Goal: Use online tool/utility: Utilize a website feature to perform a specific function

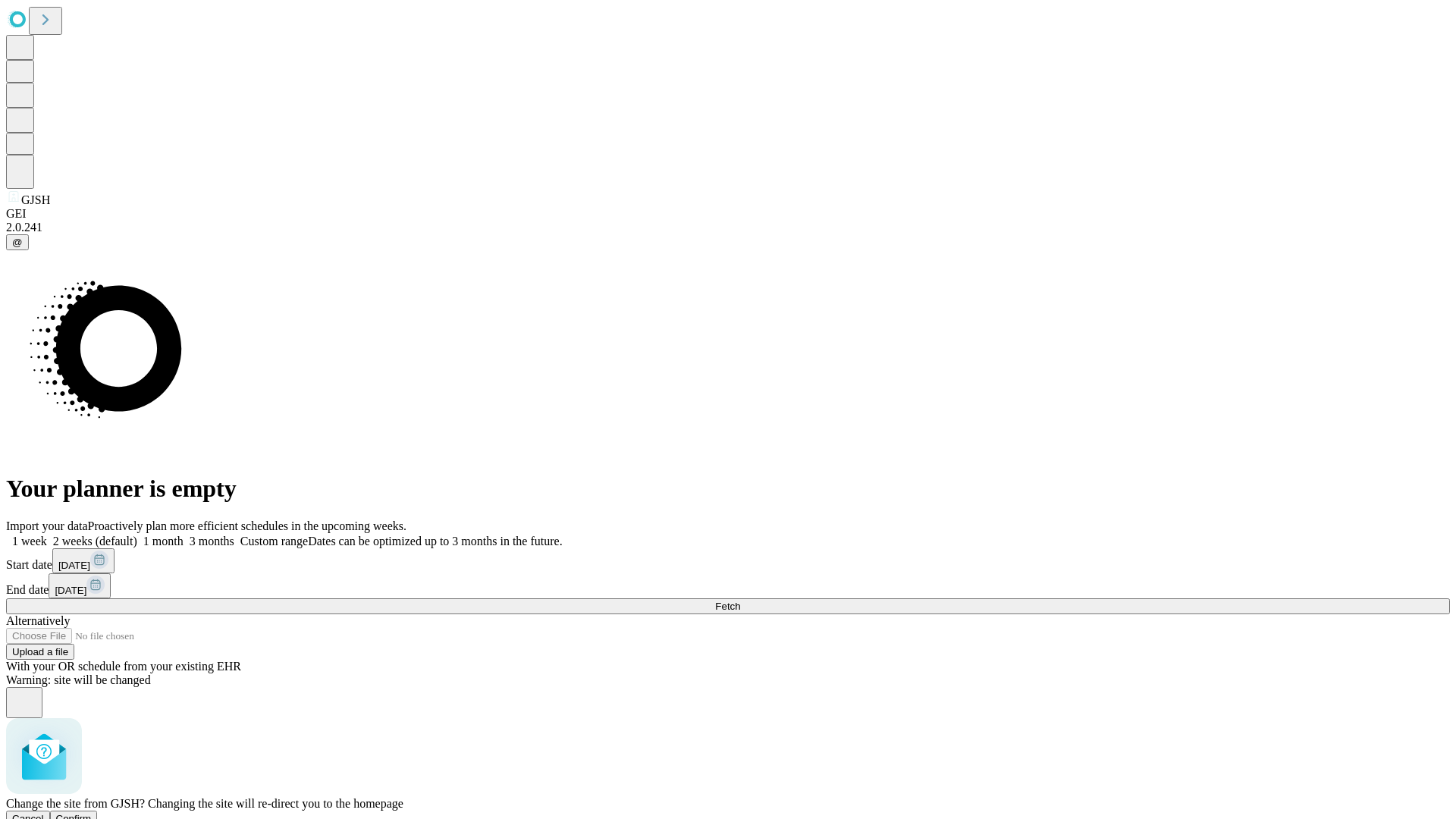
click at [92, 813] on span "Confirm" at bounding box center [74, 819] width 36 height 12
click at [183, 535] on label "1 month" at bounding box center [161, 541] width 46 height 13
click at [740, 601] on span "Fetch" at bounding box center [728, 607] width 25 height 12
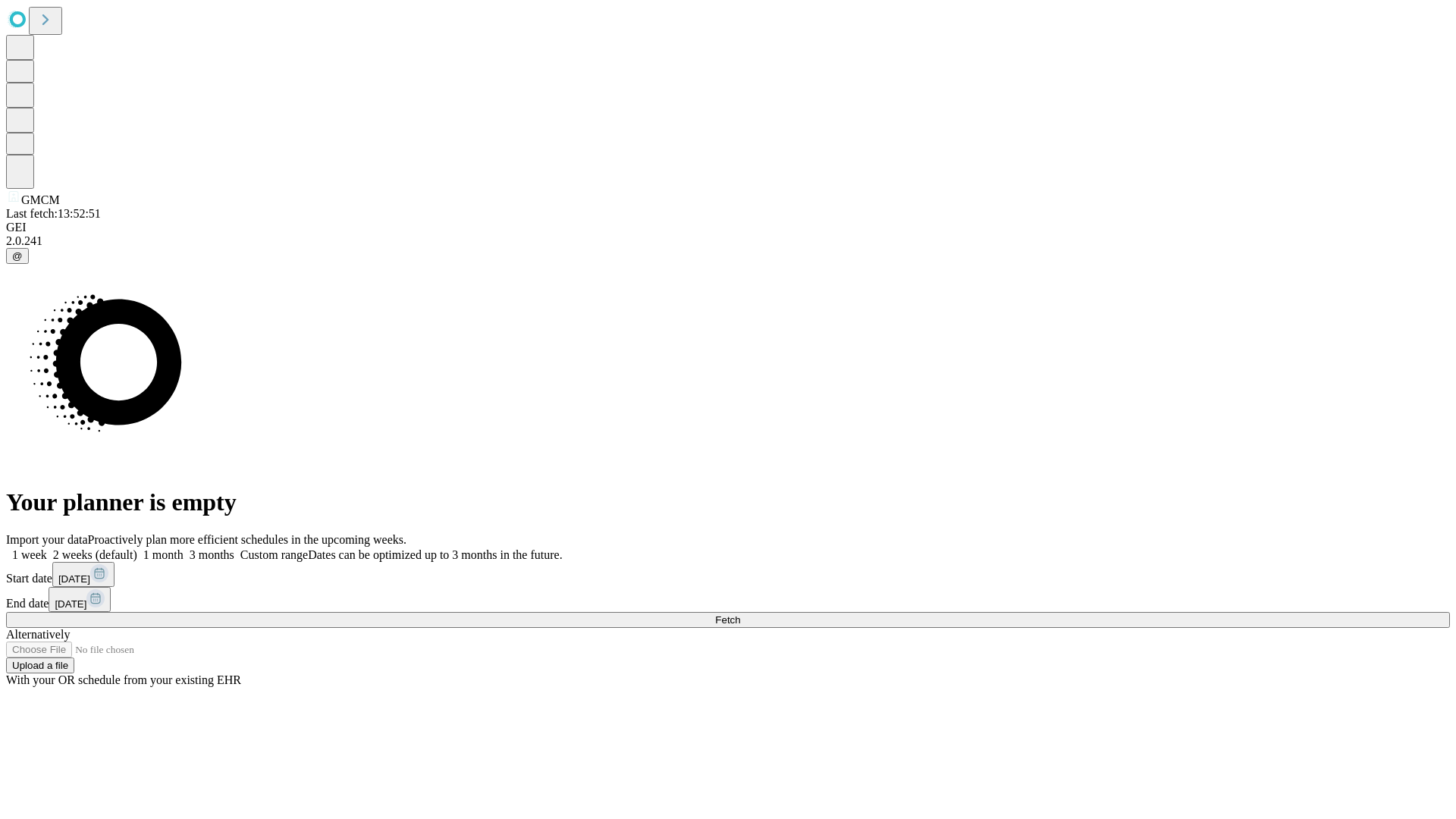
click at [183, 548] on label "1 month" at bounding box center [161, 555] width 46 height 13
click at [740, 614] on span "Fetch" at bounding box center [728, 620] width 25 height 12
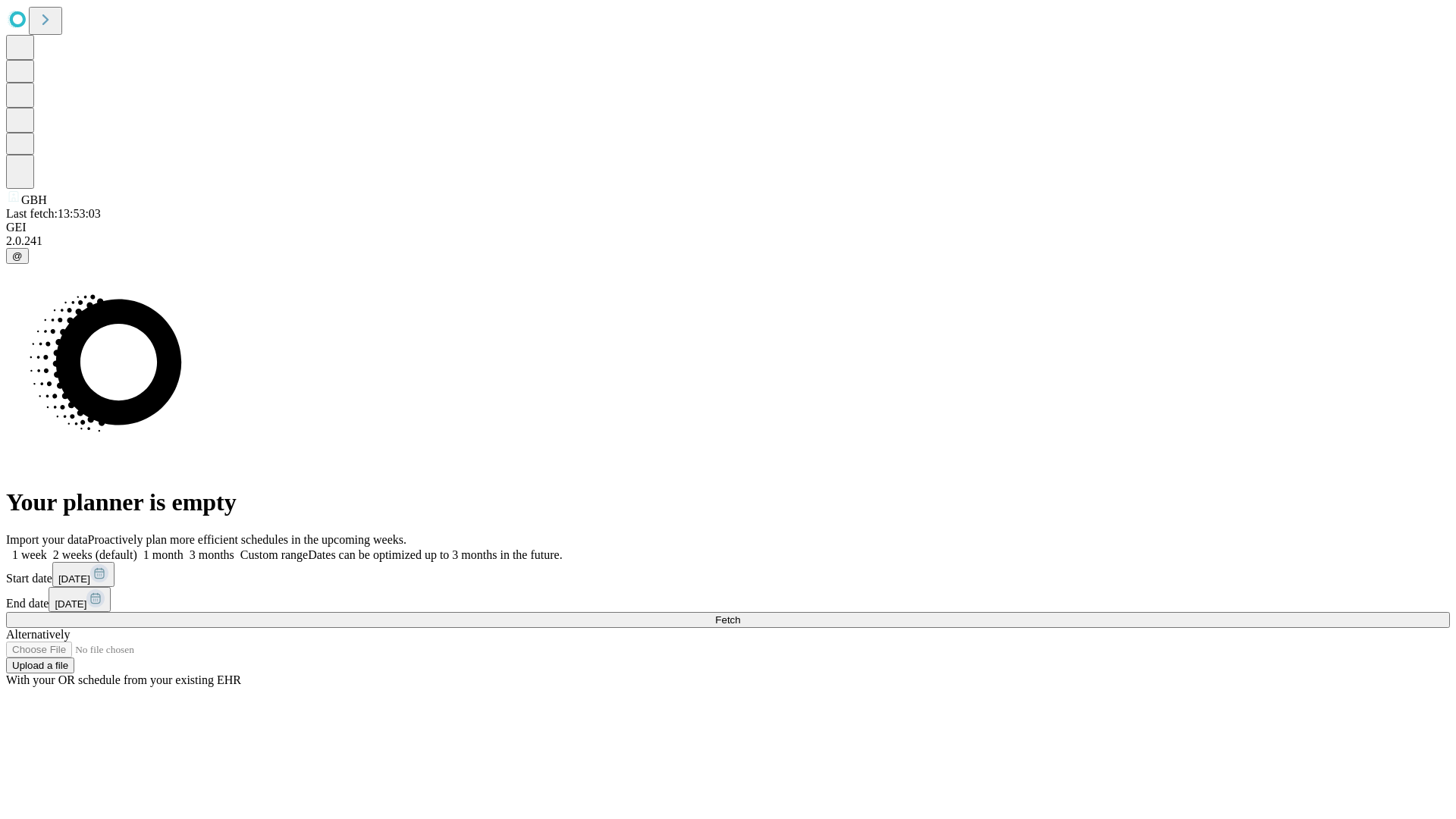
click at [183, 548] on label "1 month" at bounding box center [161, 555] width 46 height 13
click at [740, 614] on span "Fetch" at bounding box center [728, 620] width 25 height 12
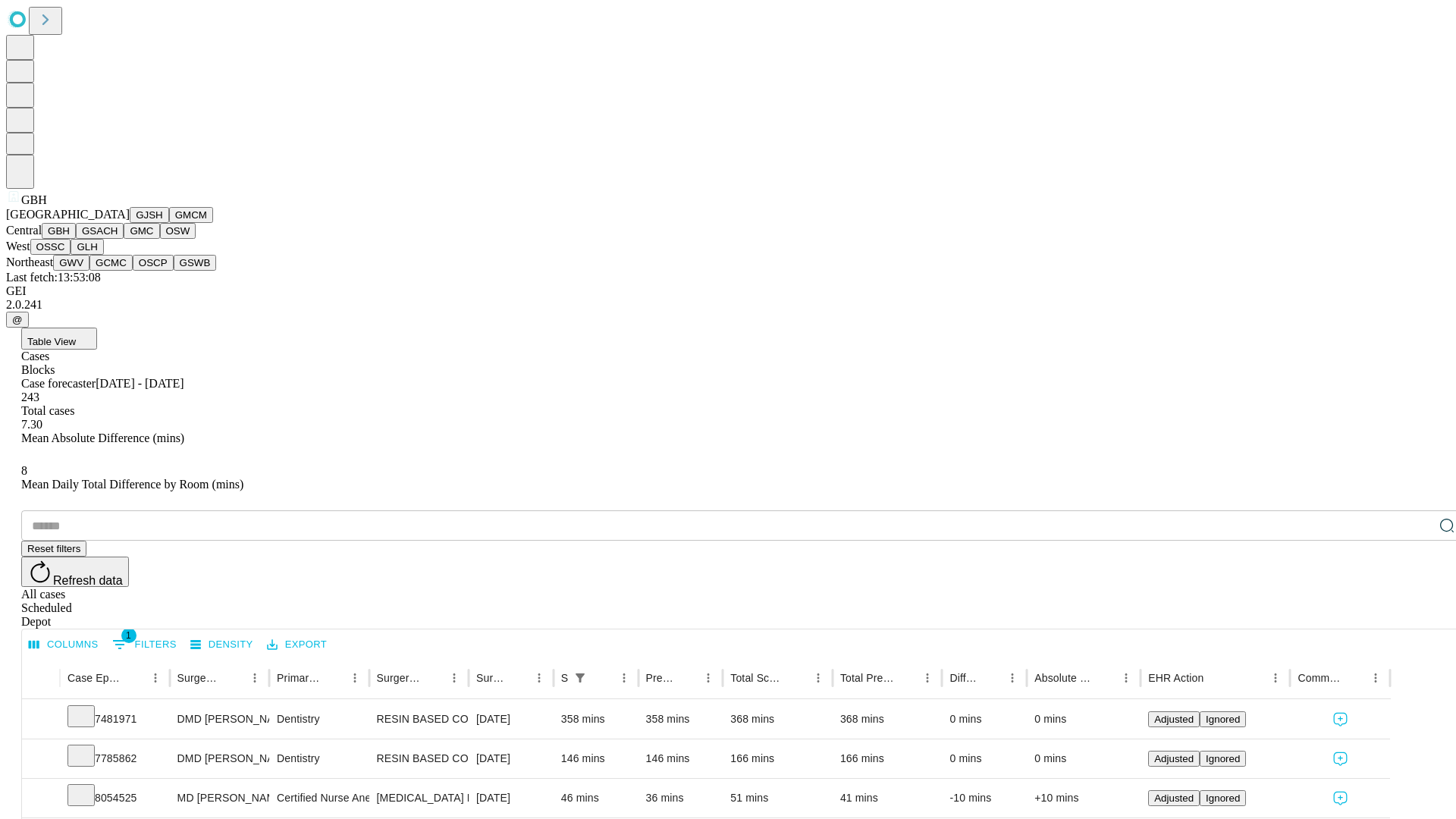
click at [118, 239] on button "GSACH" at bounding box center [99, 230] width 48 height 16
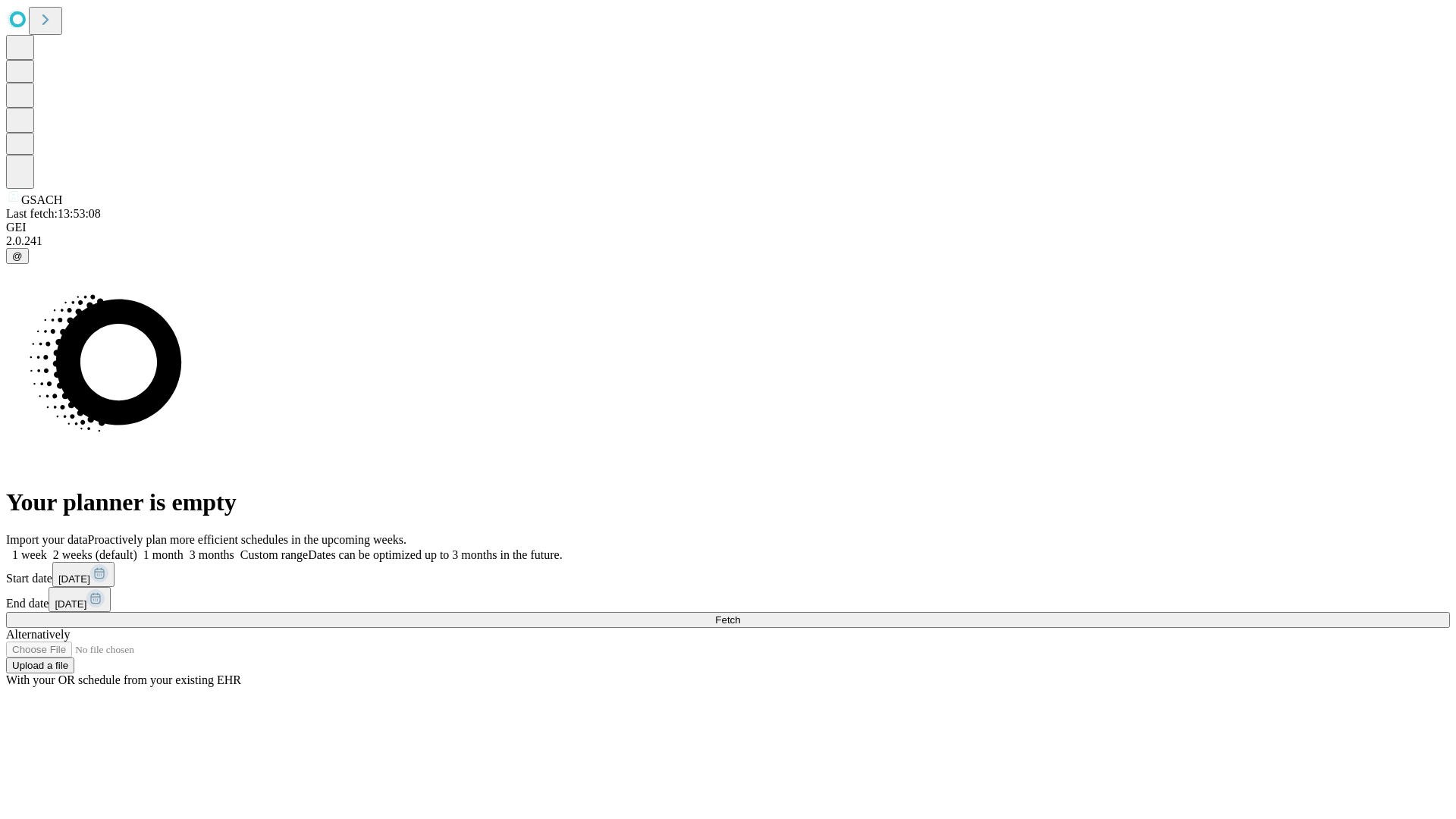
click at [740, 614] on span "Fetch" at bounding box center [728, 620] width 25 height 12
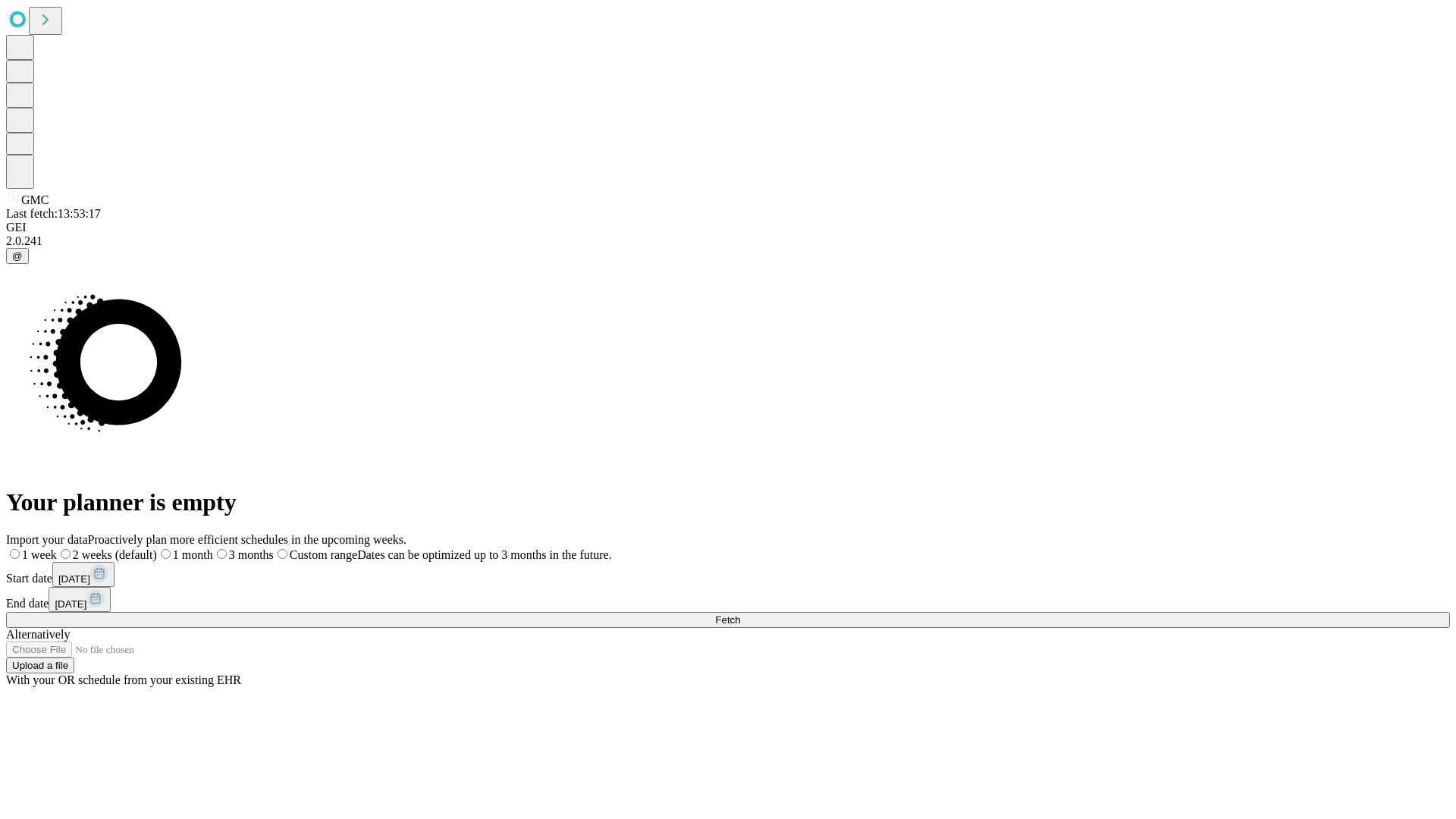
click at [213, 548] on label "1 month" at bounding box center [185, 555] width 56 height 13
click at [740, 614] on span "Fetch" at bounding box center [728, 620] width 25 height 12
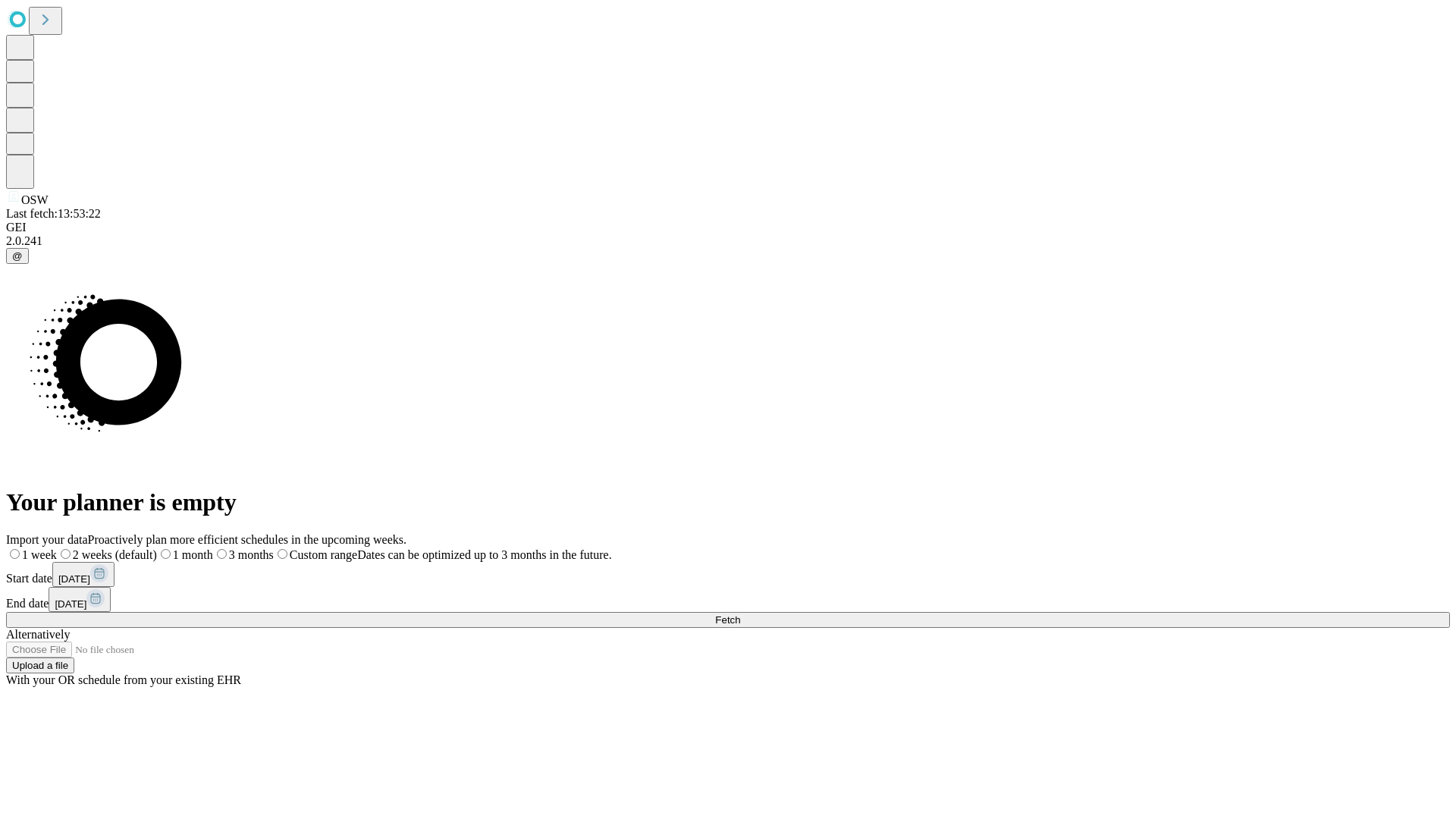
click at [213, 548] on label "1 month" at bounding box center [185, 555] width 56 height 13
click at [740, 614] on span "Fetch" at bounding box center [728, 620] width 25 height 12
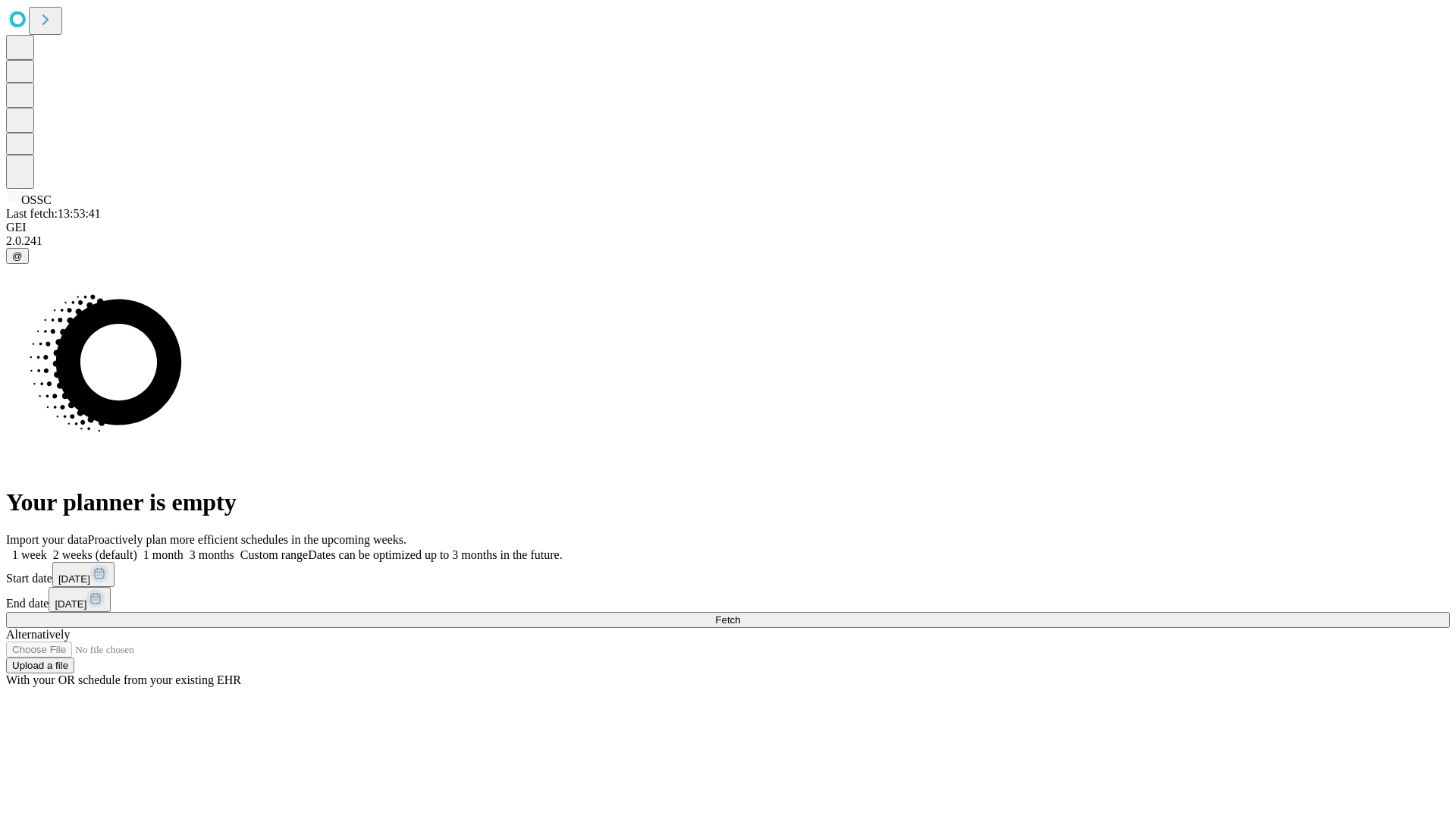
click at [183, 548] on label "1 month" at bounding box center [161, 555] width 46 height 13
click at [740, 614] on span "Fetch" at bounding box center [728, 620] width 25 height 12
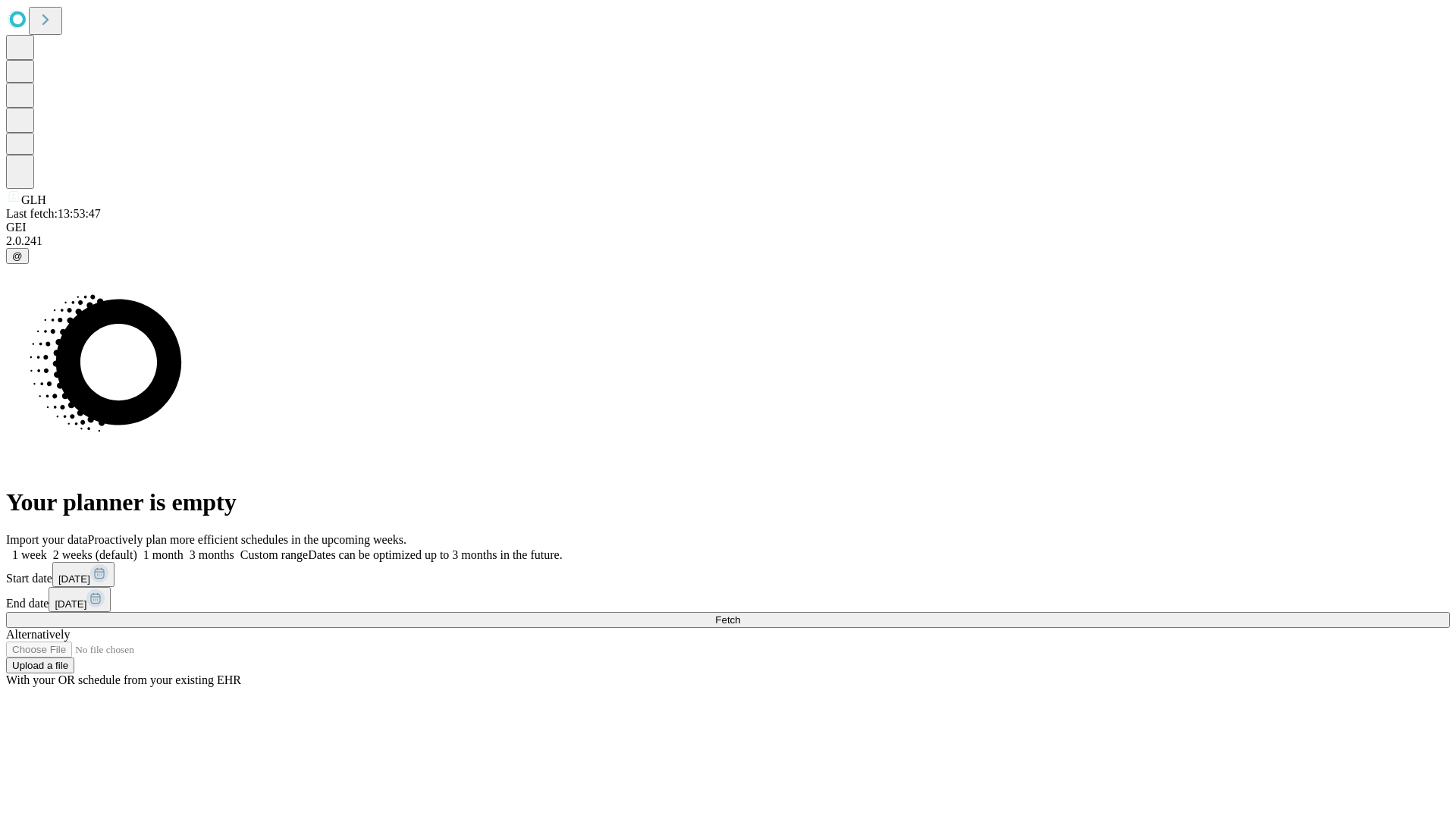
click at [183, 548] on label "1 month" at bounding box center [161, 555] width 46 height 13
click at [740, 614] on span "Fetch" at bounding box center [728, 620] width 25 height 12
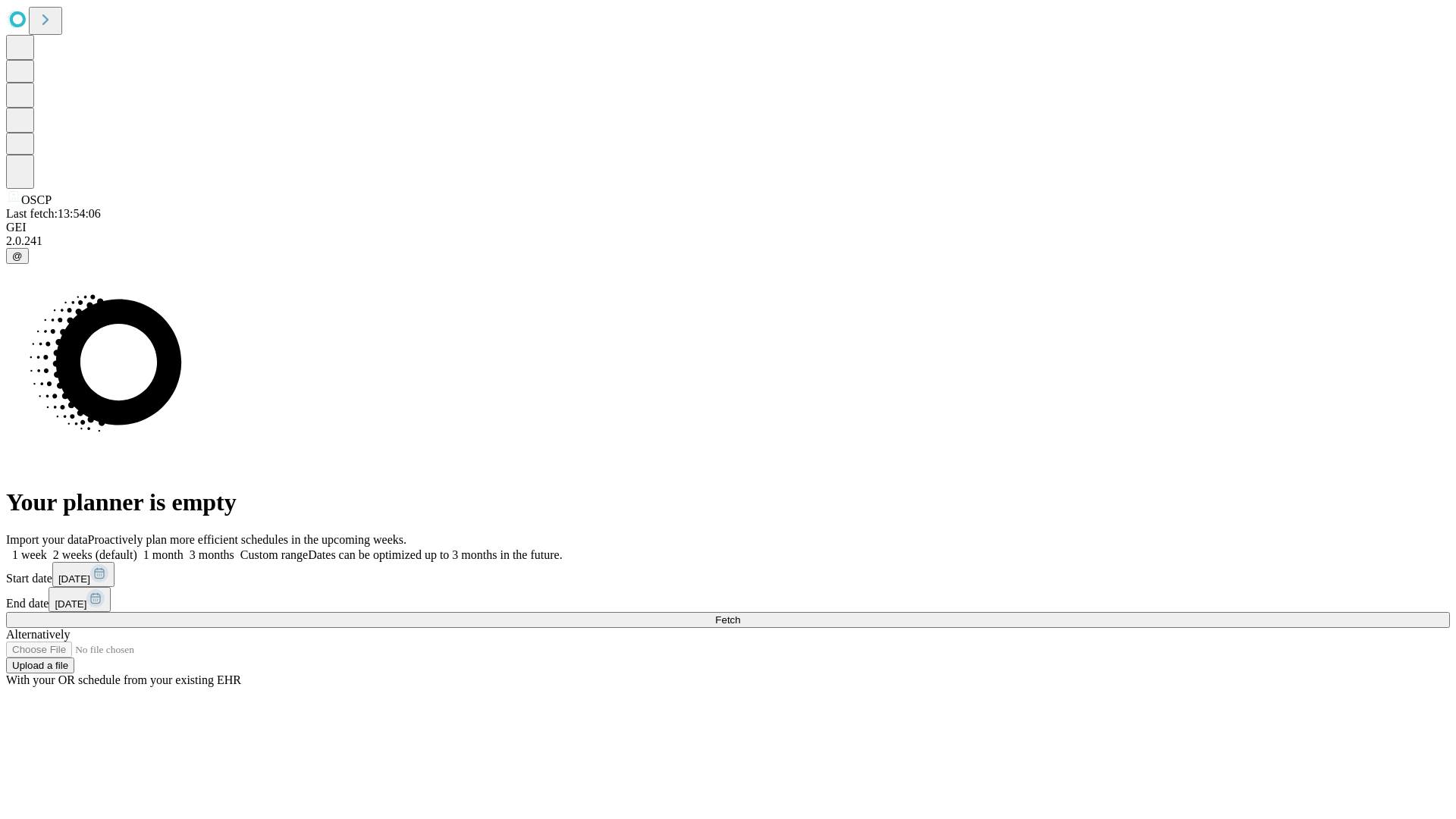
click at [183, 548] on label "1 month" at bounding box center [161, 555] width 46 height 13
click at [740, 614] on span "Fetch" at bounding box center [728, 620] width 25 height 12
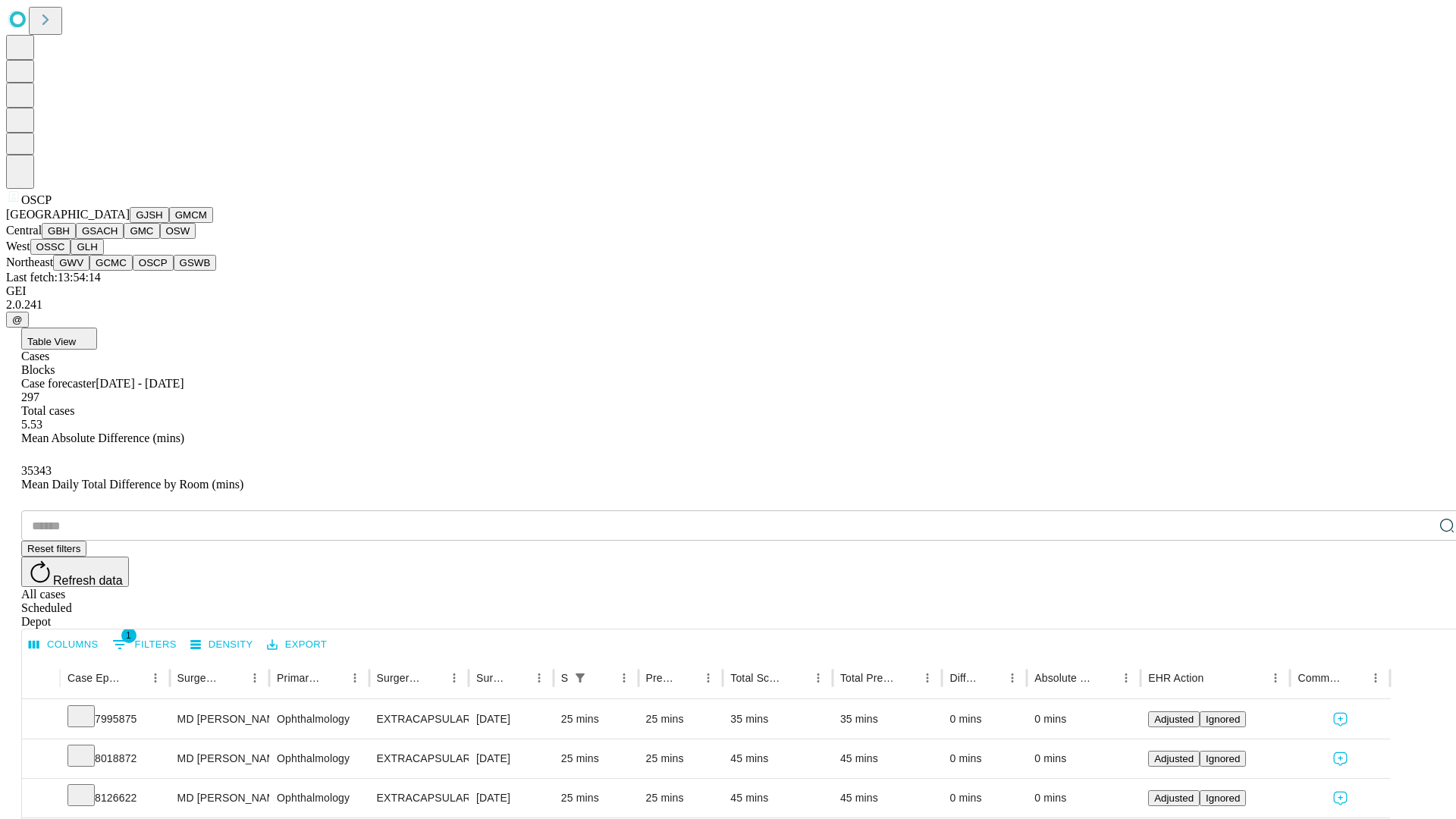
click at [174, 271] on button "GSWB" at bounding box center [196, 262] width 43 height 16
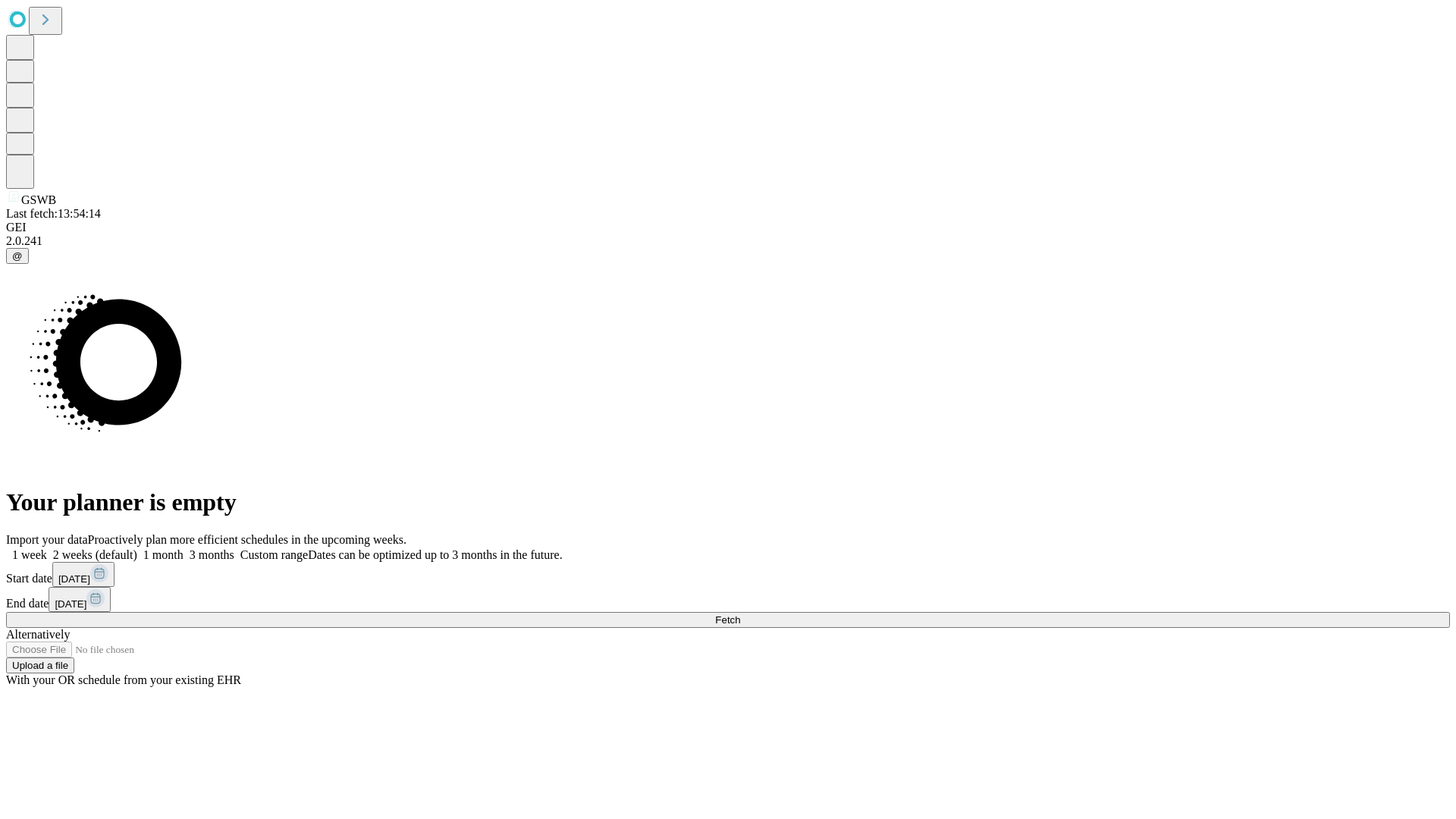
click at [183, 548] on label "1 month" at bounding box center [161, 555] width 46 height 13
click at [740, 614] on span "Fetch" at bounding box center [728, 620] width 25 height 12
